Goal: Navigation & Orientation: Find specific page/section

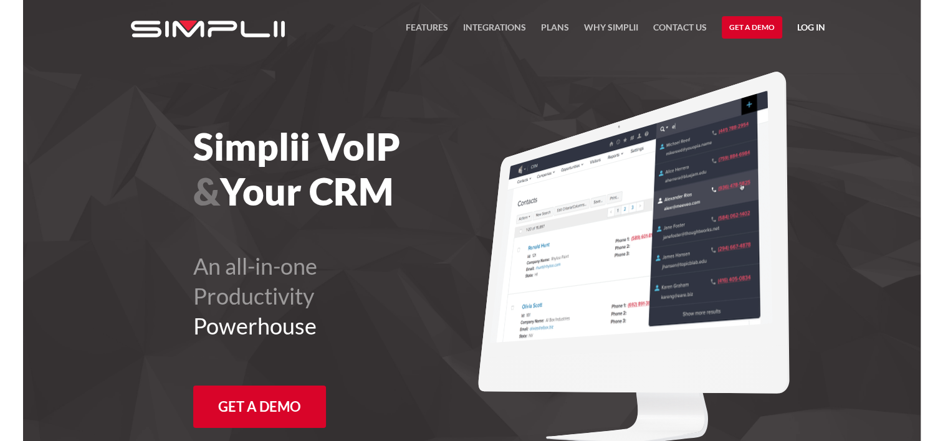
click at [808, 30] on link "Log in" at bounding box center [812, 29] width 28 height 19
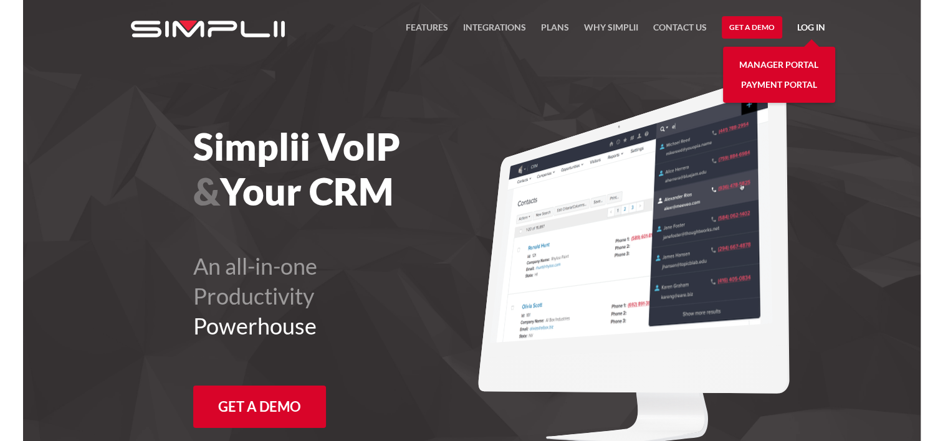
click at [780, 60] on link "Manager Portal" at bounding box center [779, 65] width 79 height 20
click at [807, 29] on link "Log in" at bounding box center [812, 29] width 28 height 19
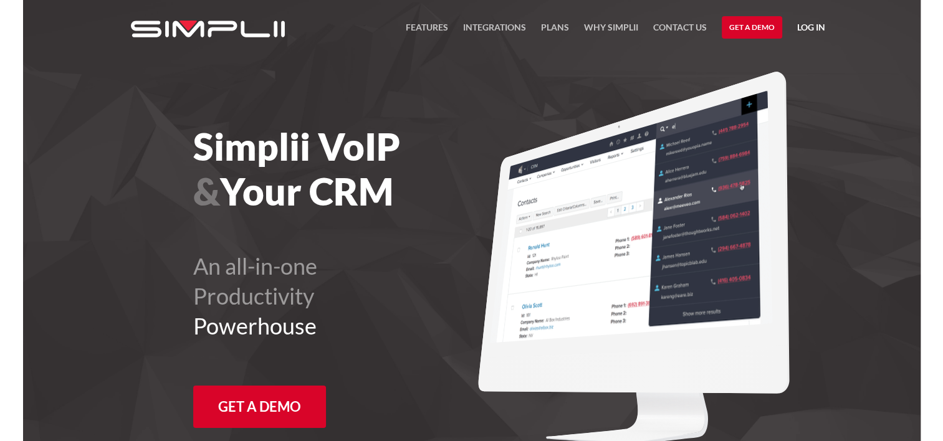
click at [815, 28] on link "Log in" at bounding box center [812, 29] width 28 height 19
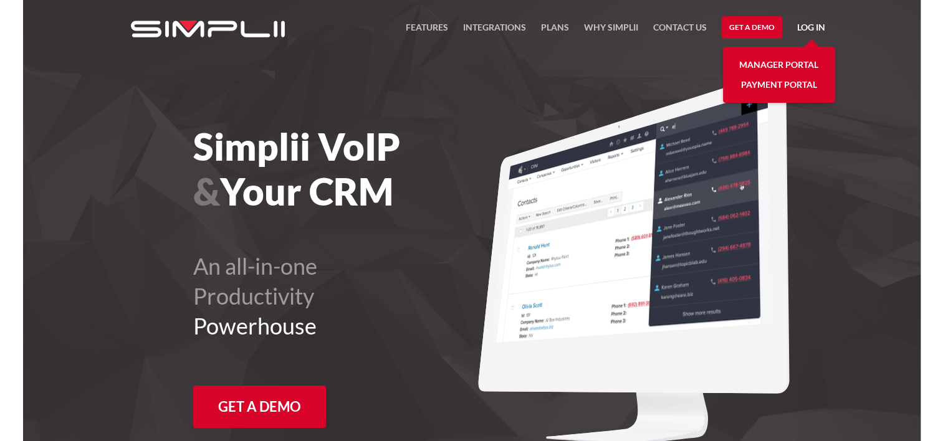
click at [813, 25] on link "Log in" at bounding box center [812, 29] width 28 height 19
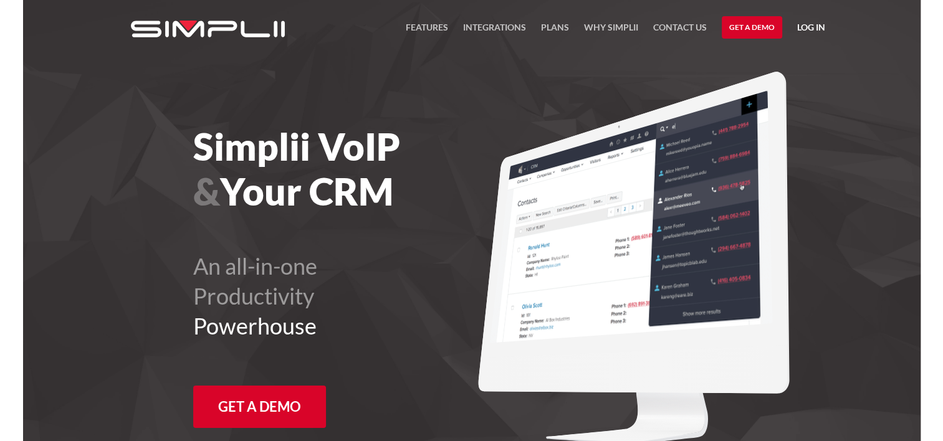
click at [804, 22] on link "Log in" at bounding box center [812, 29] width 28 height 19
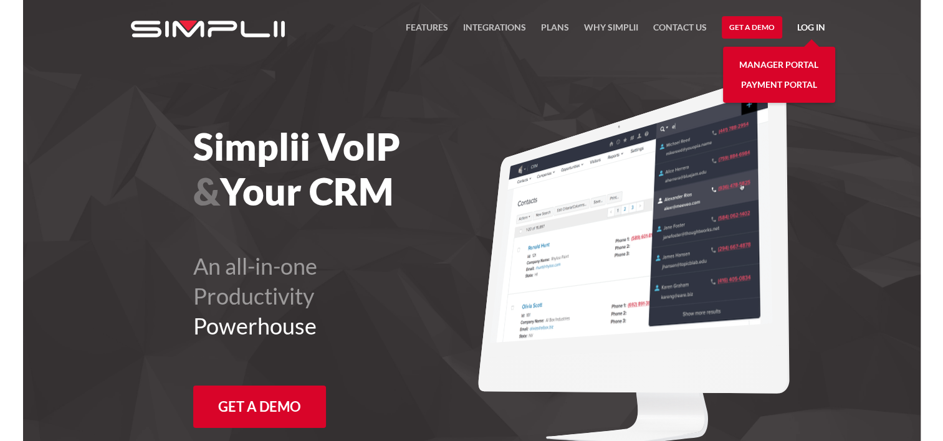
click at [773, 64] on link "Manager Portal" at bounding box center [779, 65] width 79 height 20
click at [781, 64] on link "Manager Portal" at bounding box center [779, 65] width 79 height 20
click at [756, 64] on link "Manager Portal" at bounding box center [779, 65] width 79 height 20
click at [776, 62] on link "Manager Portal" at bounding box center [779, 65] width 79 height 20
